Goal: Task Accomplishment & Management: Use online tool/utility

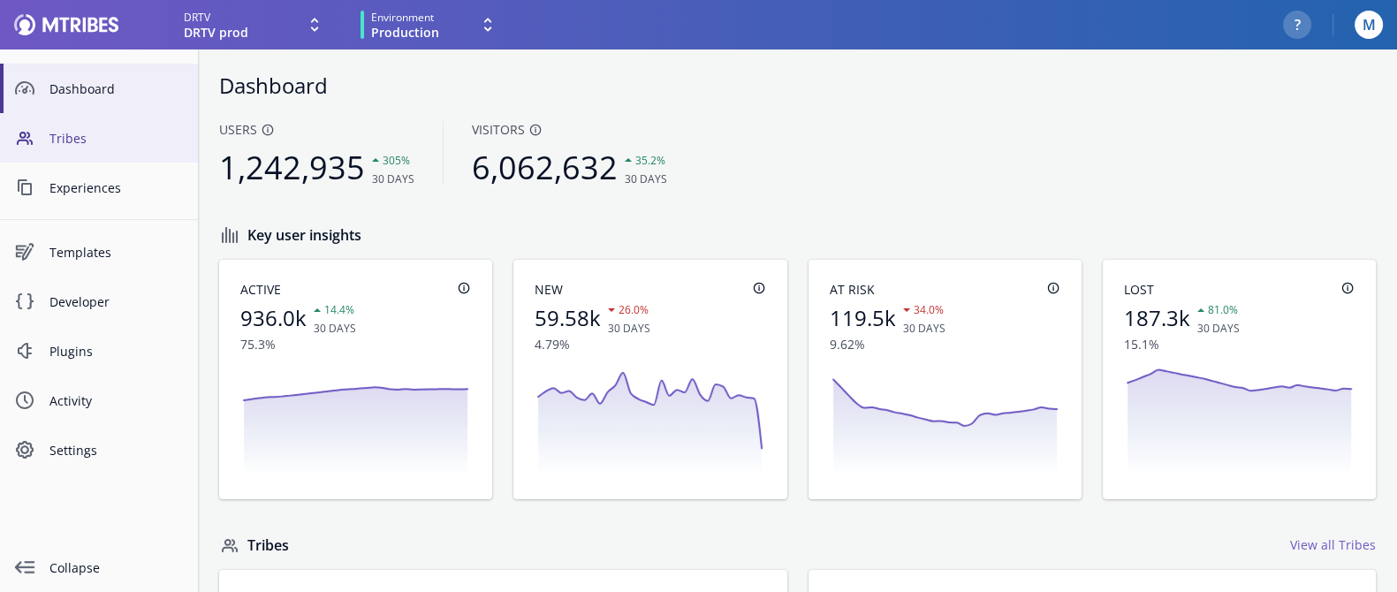
click at [99, 139] on span "Tribes" at bounding box center [116, 138] width 134 height 19
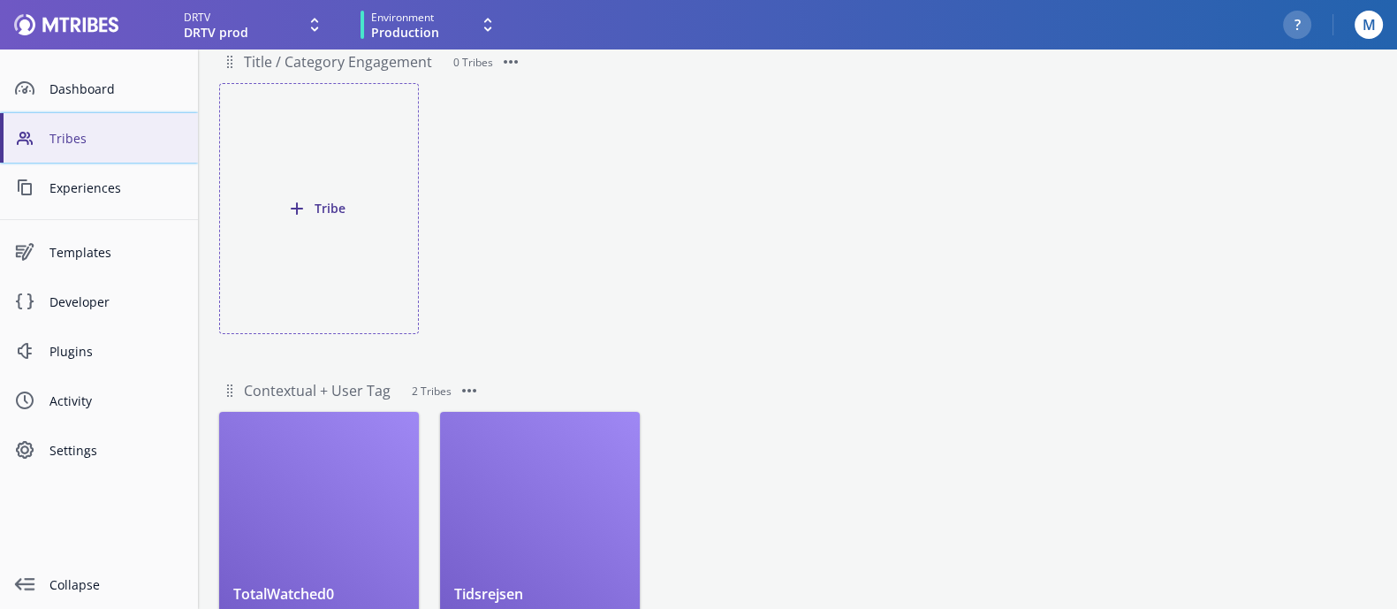
scroll to position [296, 0]
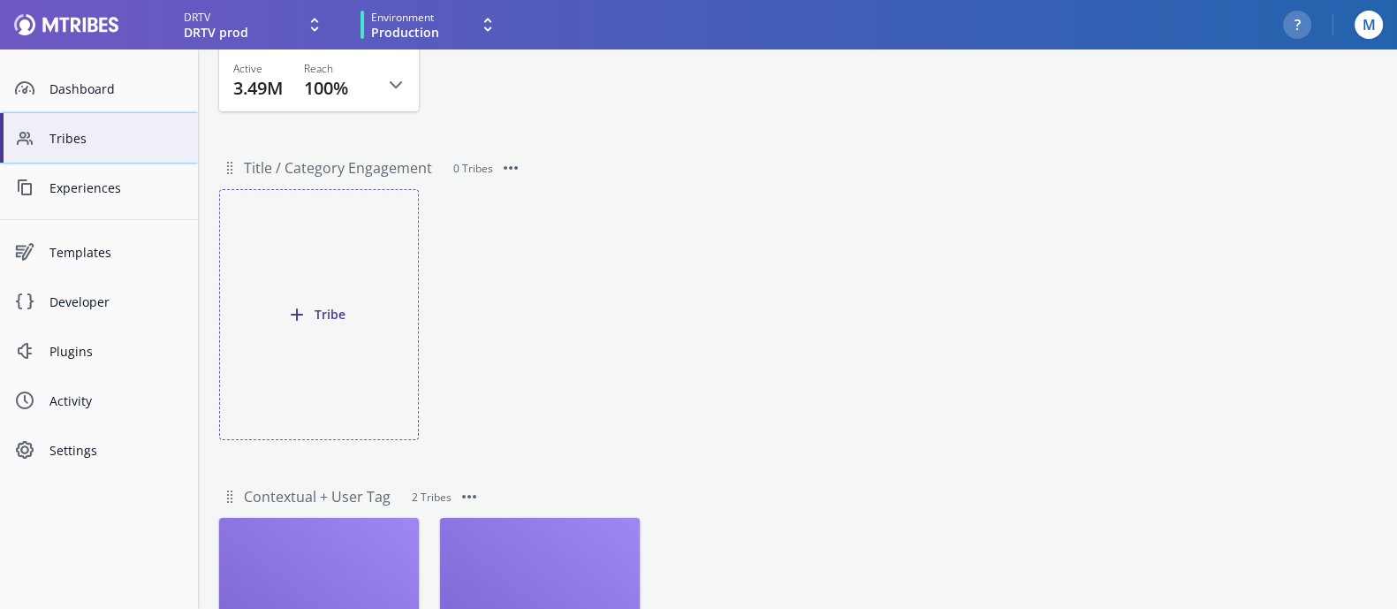
click at [302, 272] on button "Tribe" at bounding box center [319, 314] width 200 height 251
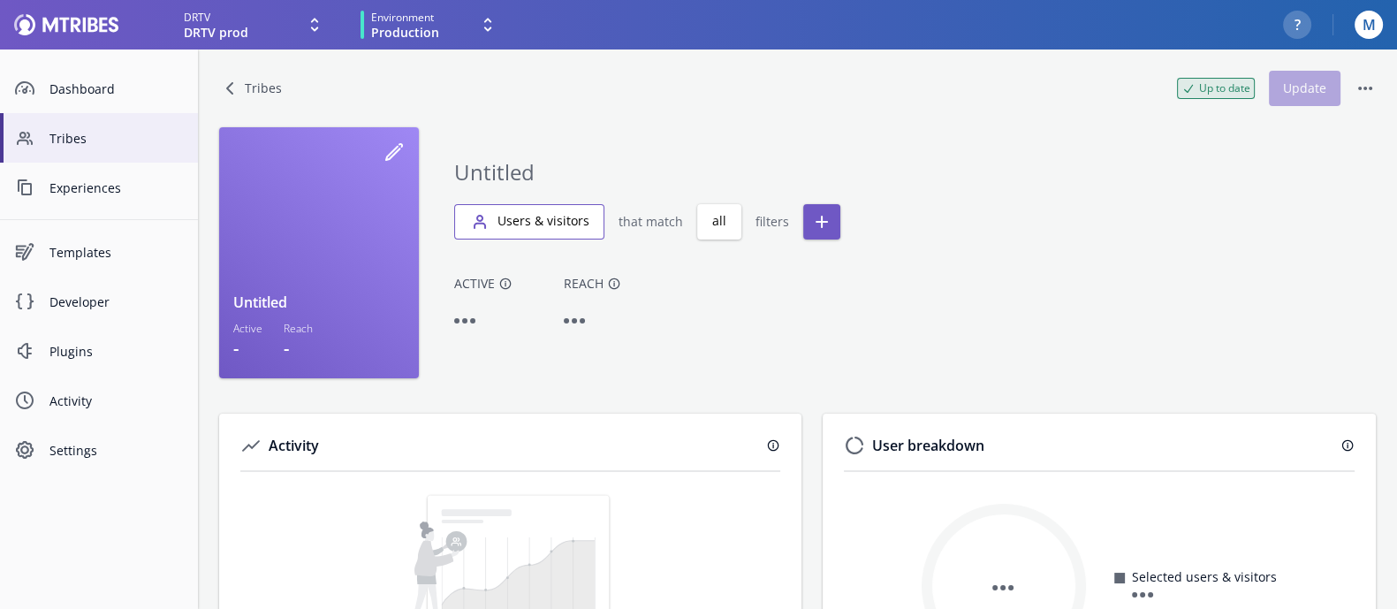
click at [509, 228] on button "Users & visitors" at bounding box center [529, 221] width 150 height 35
click at [811, 215] on icon "button" at bounding box center [821, 221] width 21 height 21
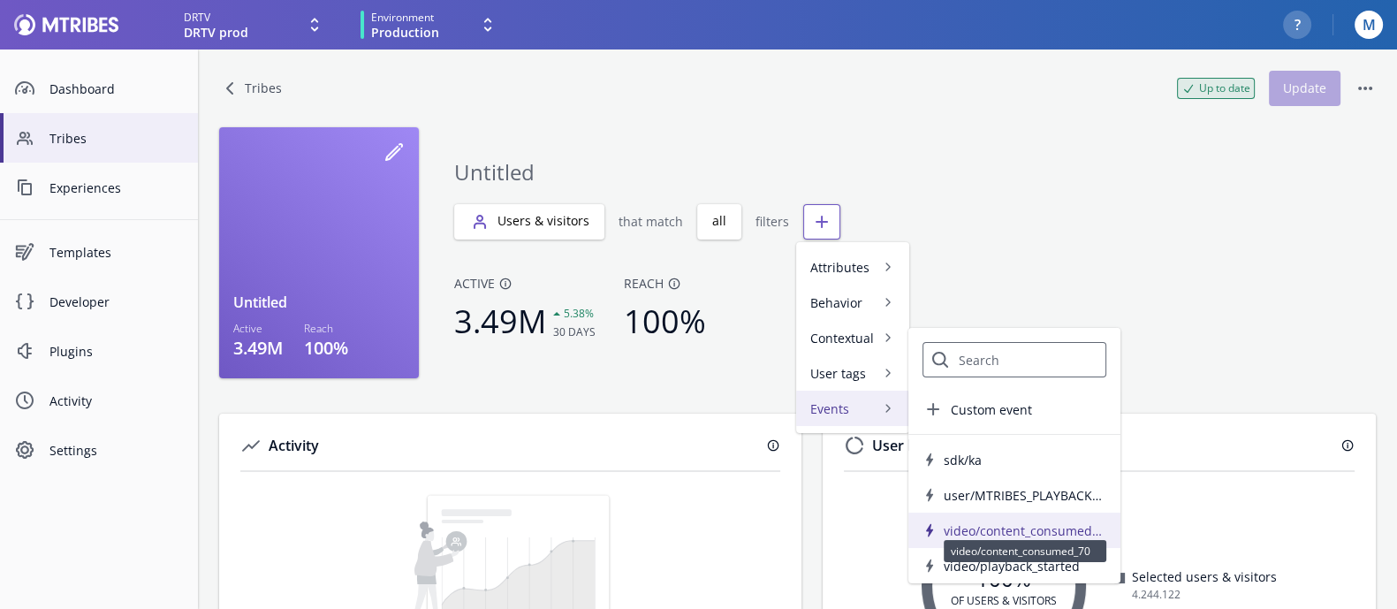
click at [980, 524] on span "video/content_consumed_70" at bounding box center [1025, 530] width 163 height 19
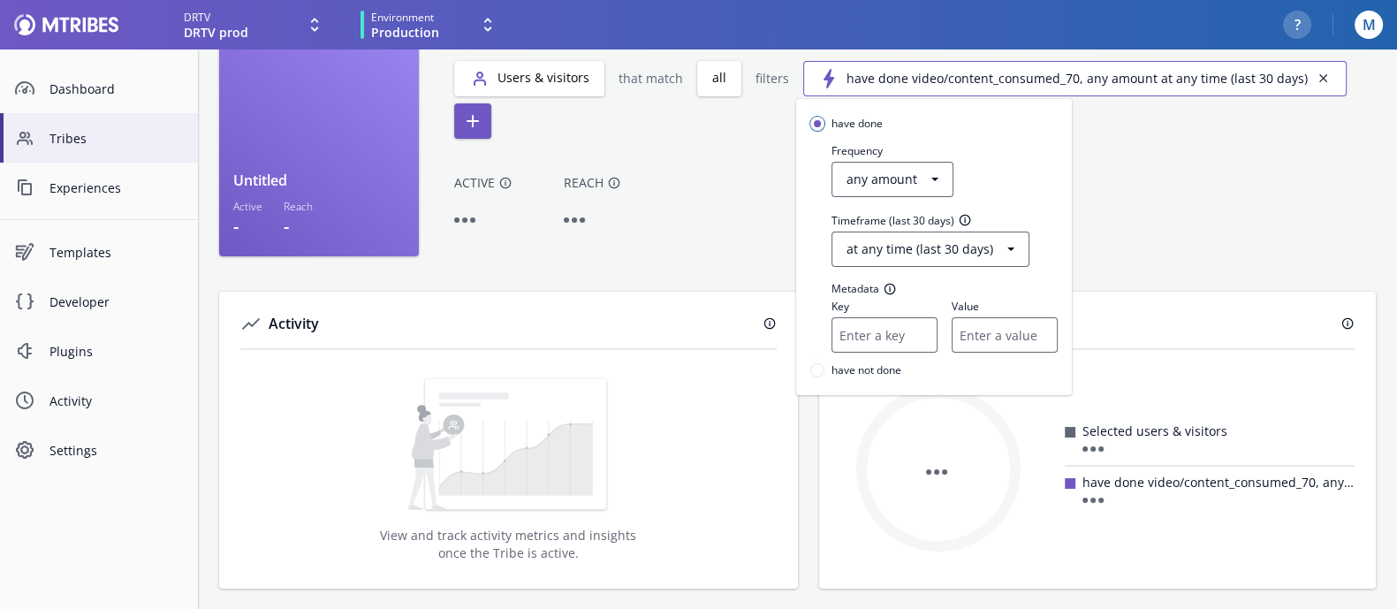
scroll to position [11, 0]
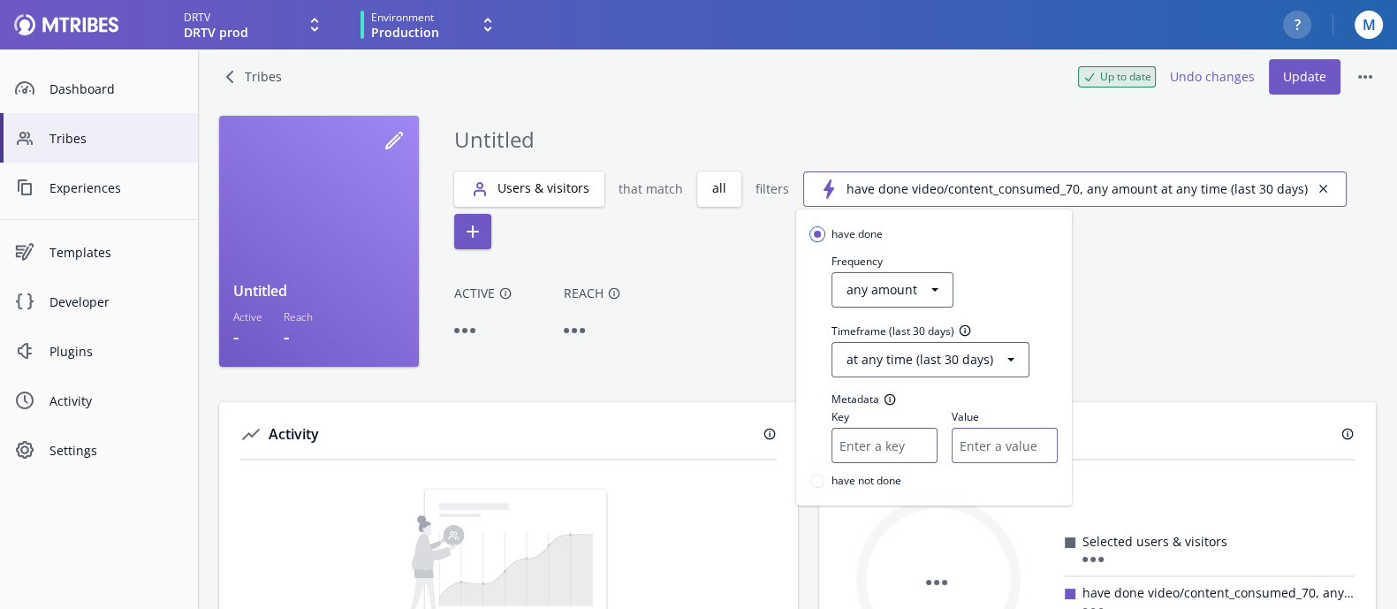
click at [993, 452] on input "Value" at bounding box center [1005, 445] width 106 height 35
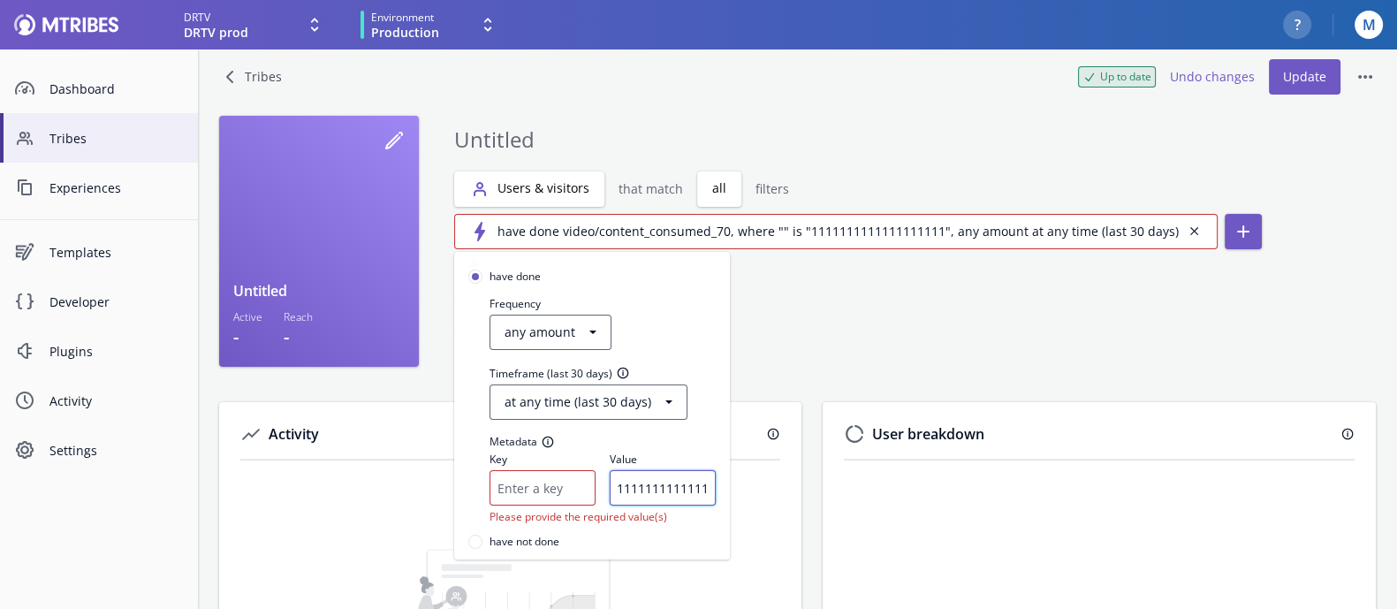
scroll to position [0, 86]
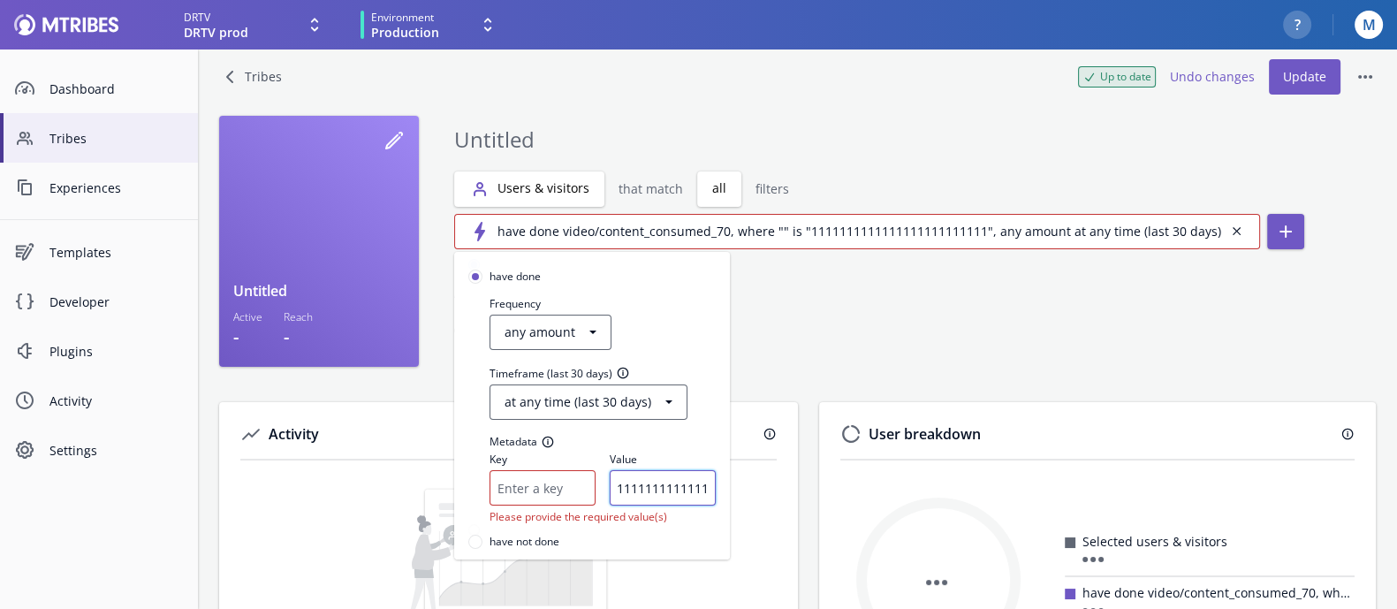
type input "1111111111111111111111111"
drag, startPoint x: 965, startPoint y: 235, endPoint x: 887, endPoint y: 233, distance: 77.8
click at [887, 233] on button "button" at bounding box center [698, 304] width 1397 height 609
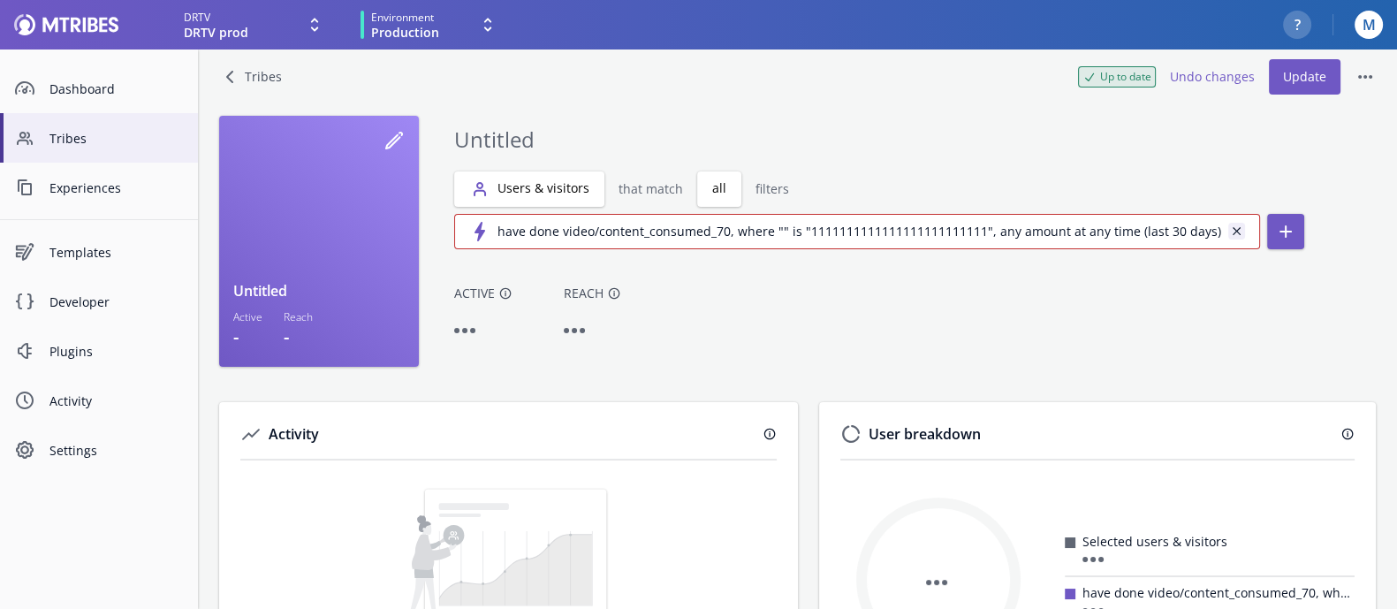
click at [1230, 233] on icon "Cross Symbol" at bounding box center [1236, 230] width 13 height 13
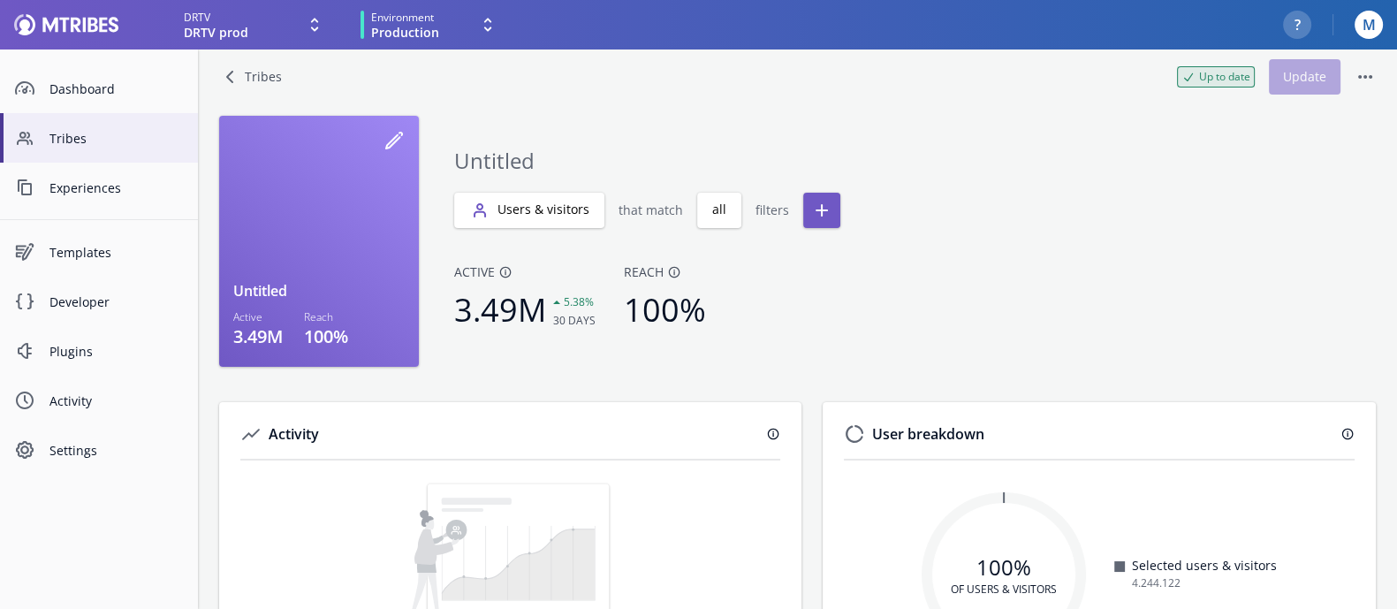
click at [663, 308] on span "100%" at bounding box center [665, 309] width 82 height 43
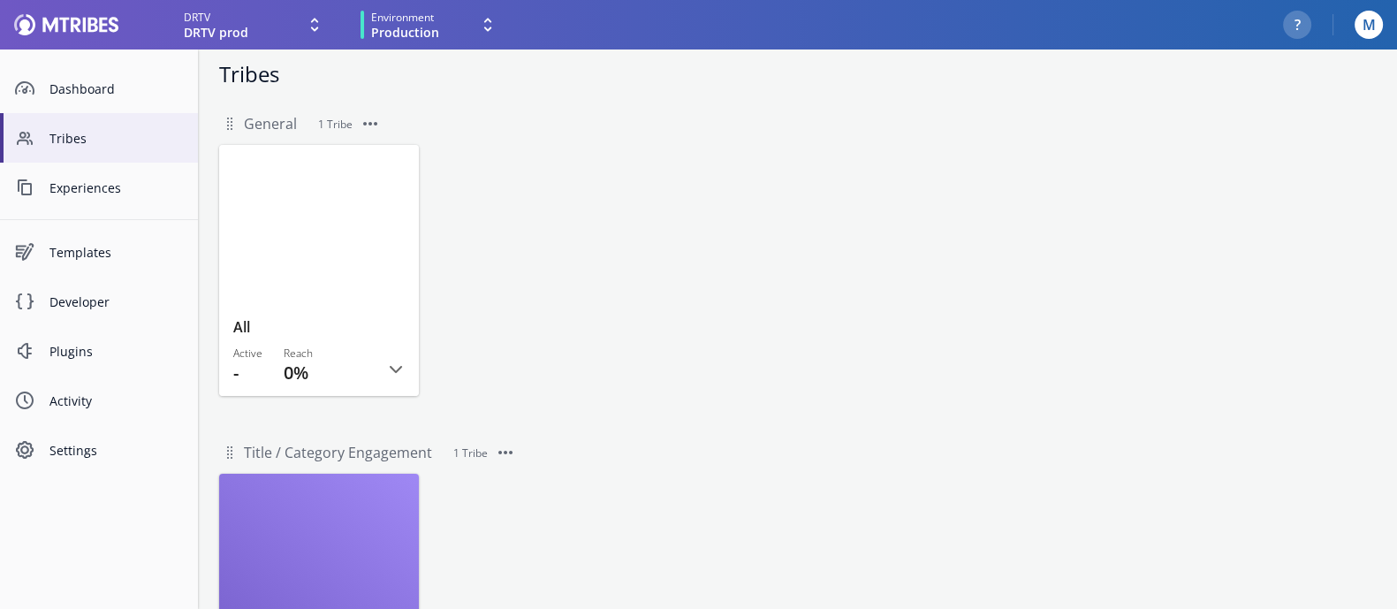
scroll to position [296, 0]
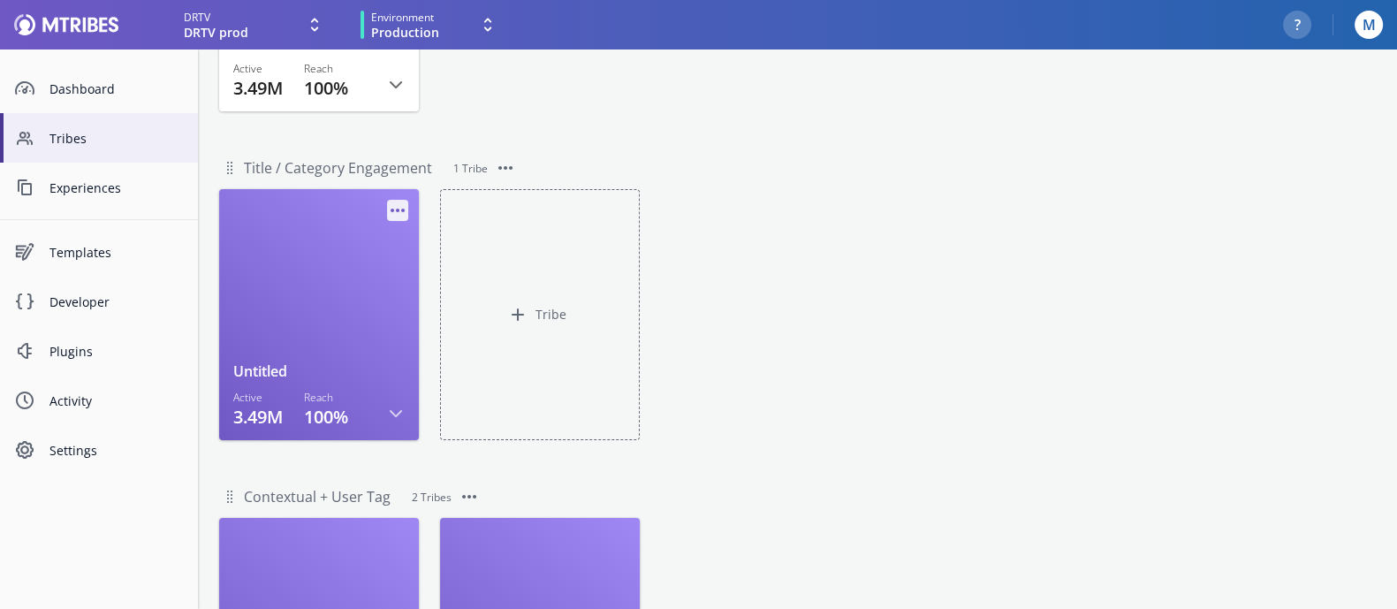
click at [395, 205] on icon "Three Dots Symbol" at bounding box center [397, 210] width 21 height 21
click at [423, 237] on span "Delete" at bounding box center [440, 245] width 78 height 19
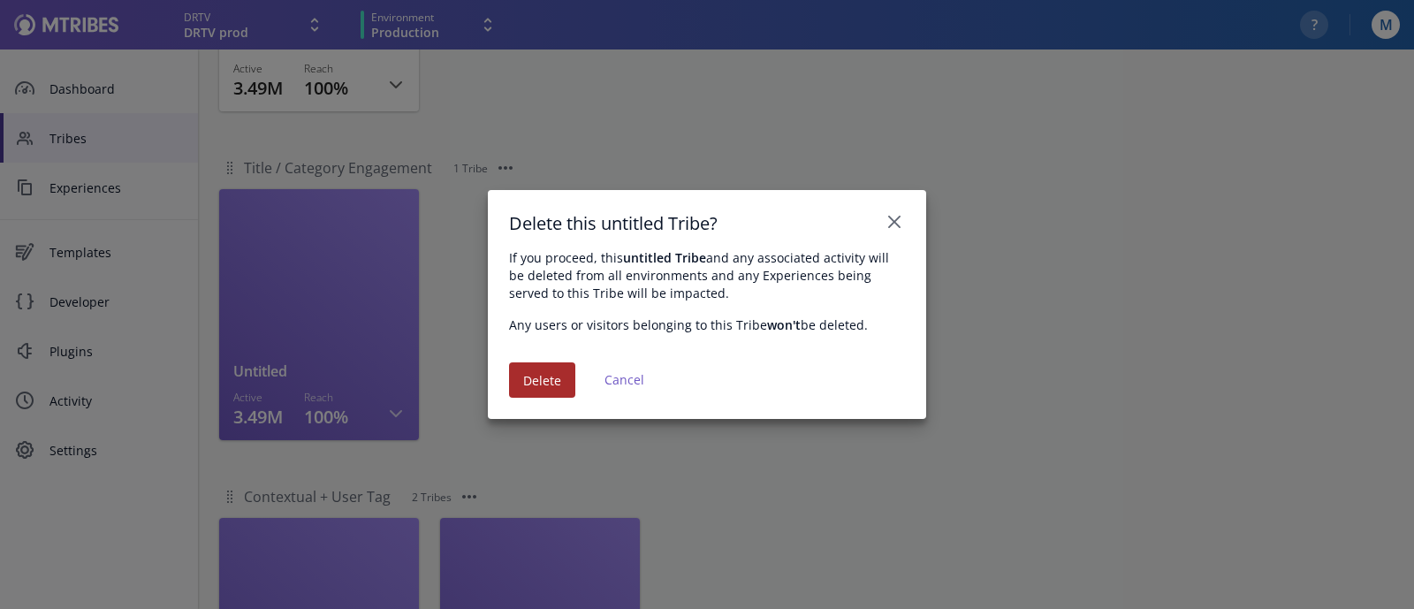
click at [573, 376] on button "Delete" at bounding box center [542, 379] width 66 height 35
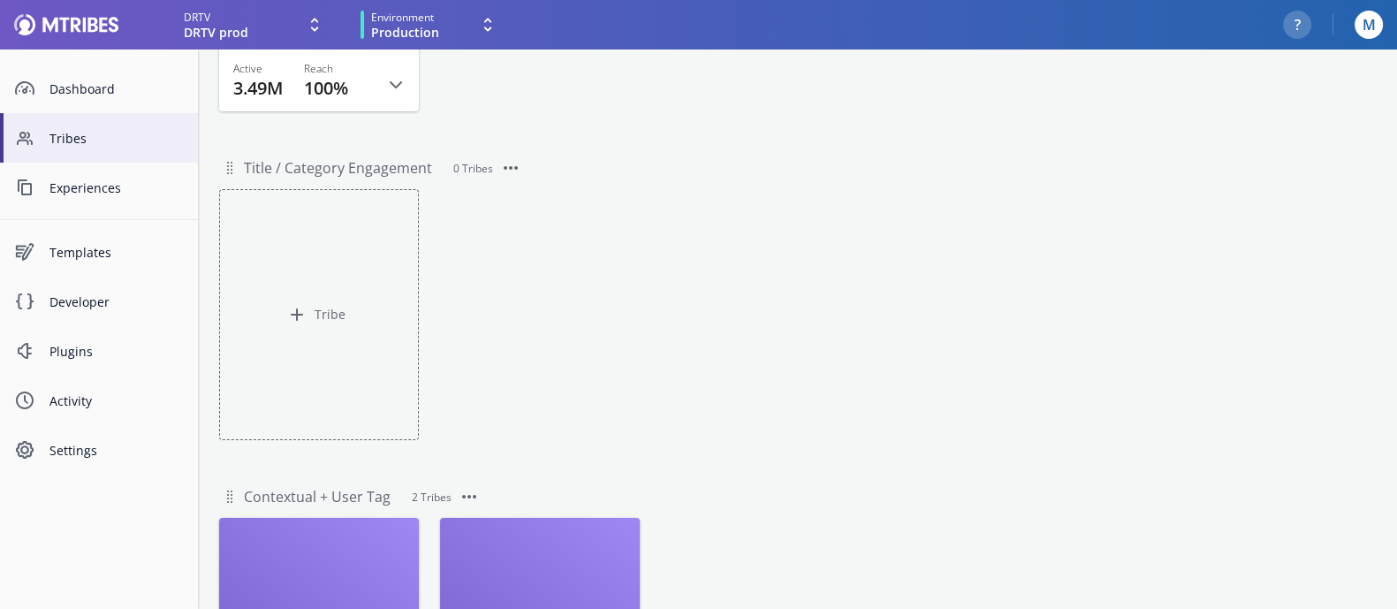
click at [774, 301] on div "Tribe" at bounding box center [797, 318] width 1199 height 272
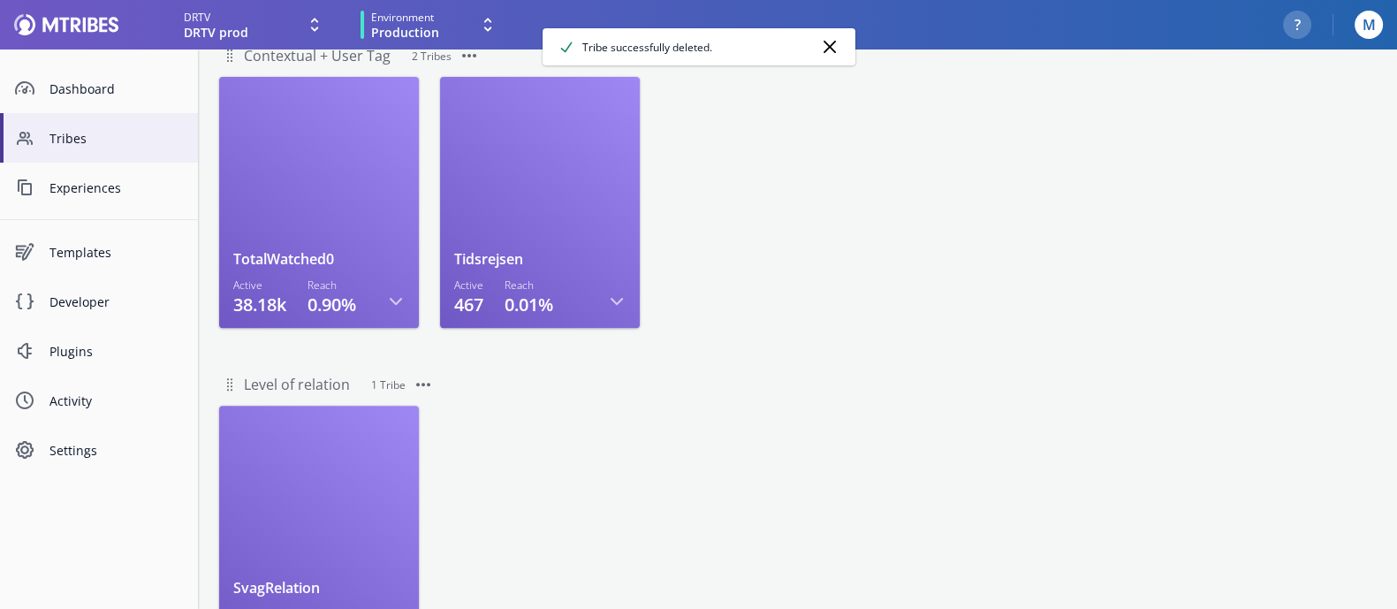
scroll to position [847, 0]
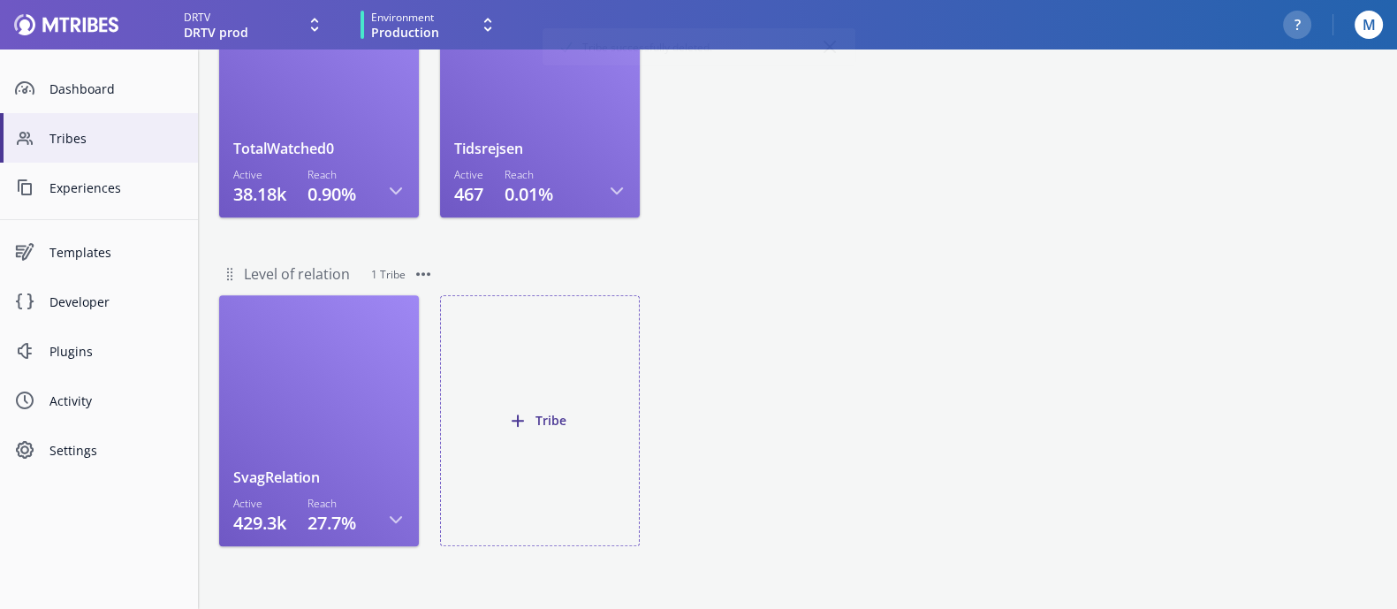
click at [539, 421] on button "Tribe" at bounding box center [540, 420] width 200 height 251
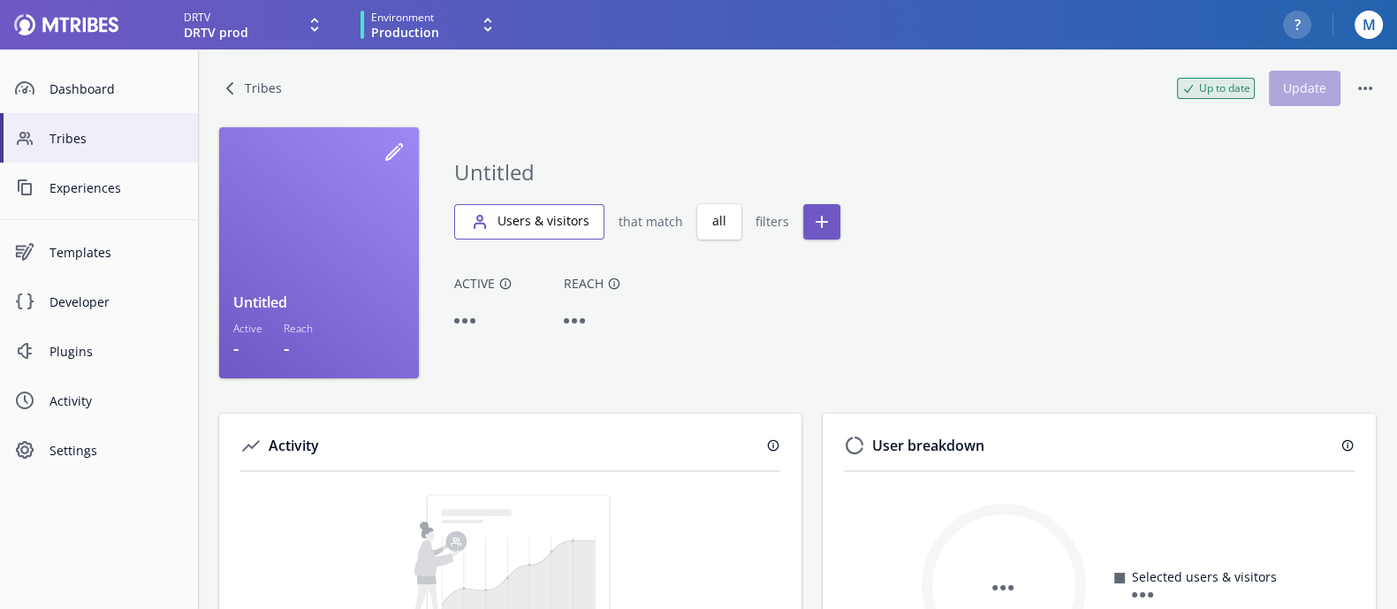
click at [558, 219] on button "Users & visitors" at bounding box center [529, 221] width 150 height 35
click at [505, 271] on span "Users" at bounding box center [514, 267] width 92 height 19
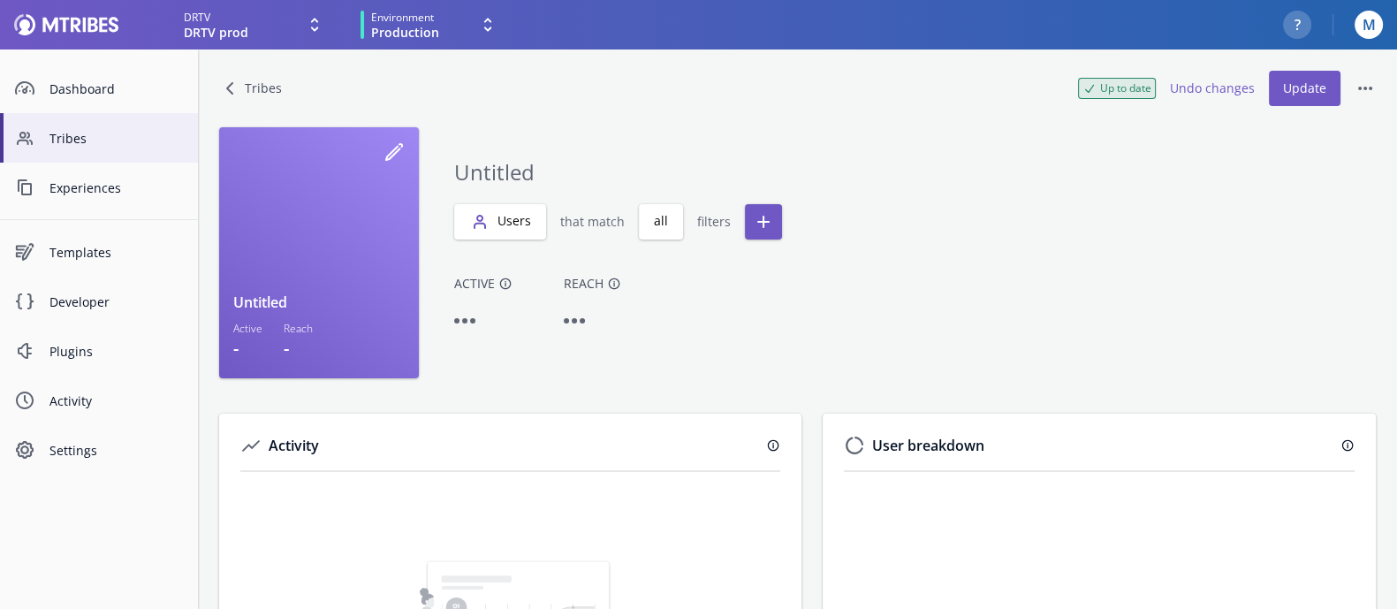
click at [689, 302] on div "Active Reach" at bounding box center [915, 327] width 922 height 104
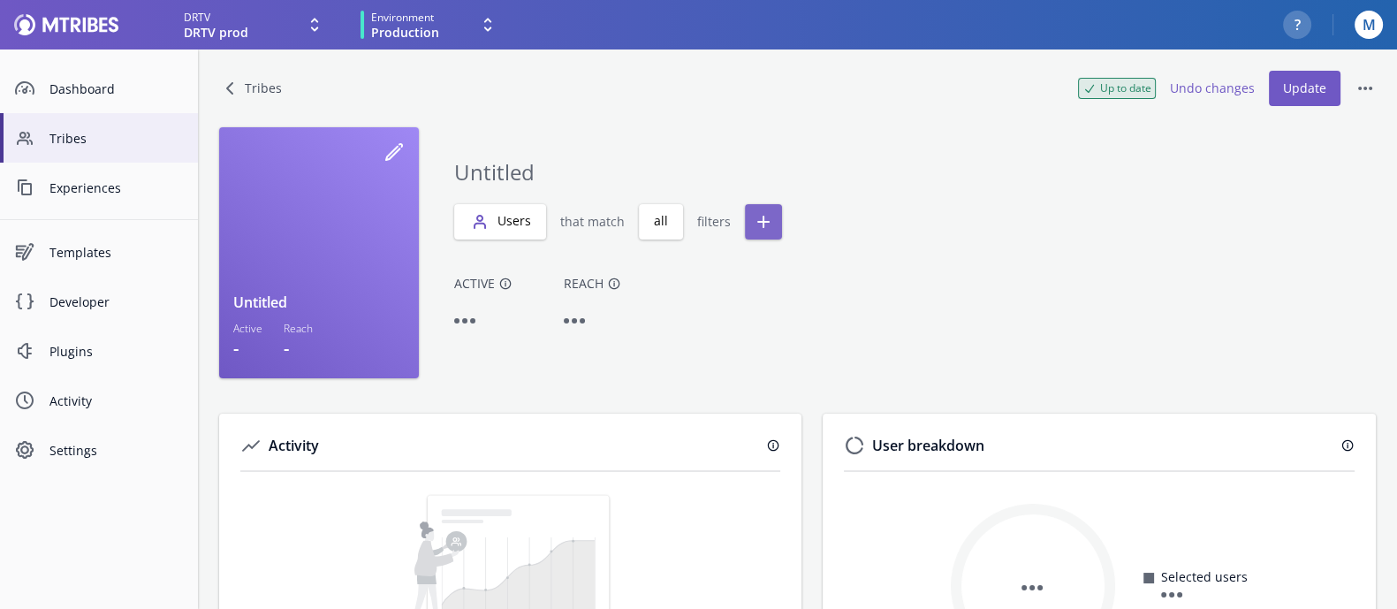
click at [771, 214] on button "button" at bounding box center [763, 221] width 37 height 35
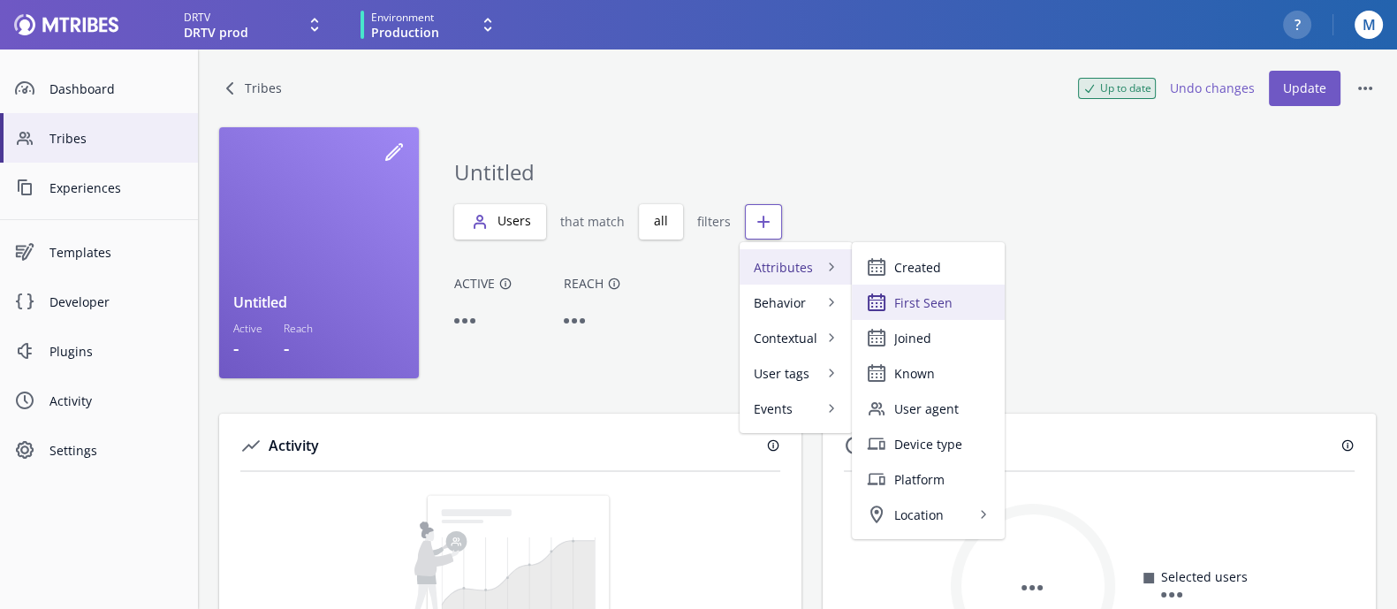
click at [891, 292] on button "First Seen" at bounding box center [928, 302] width 153 height 35
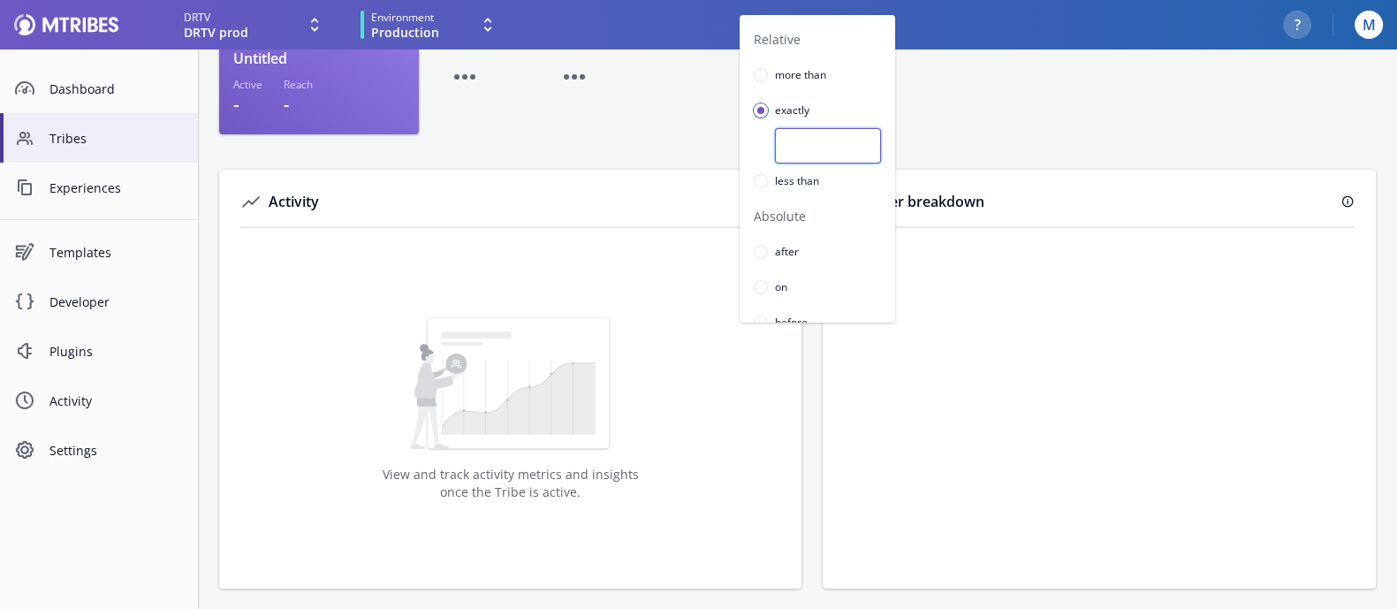
scroll to position [122, 0]
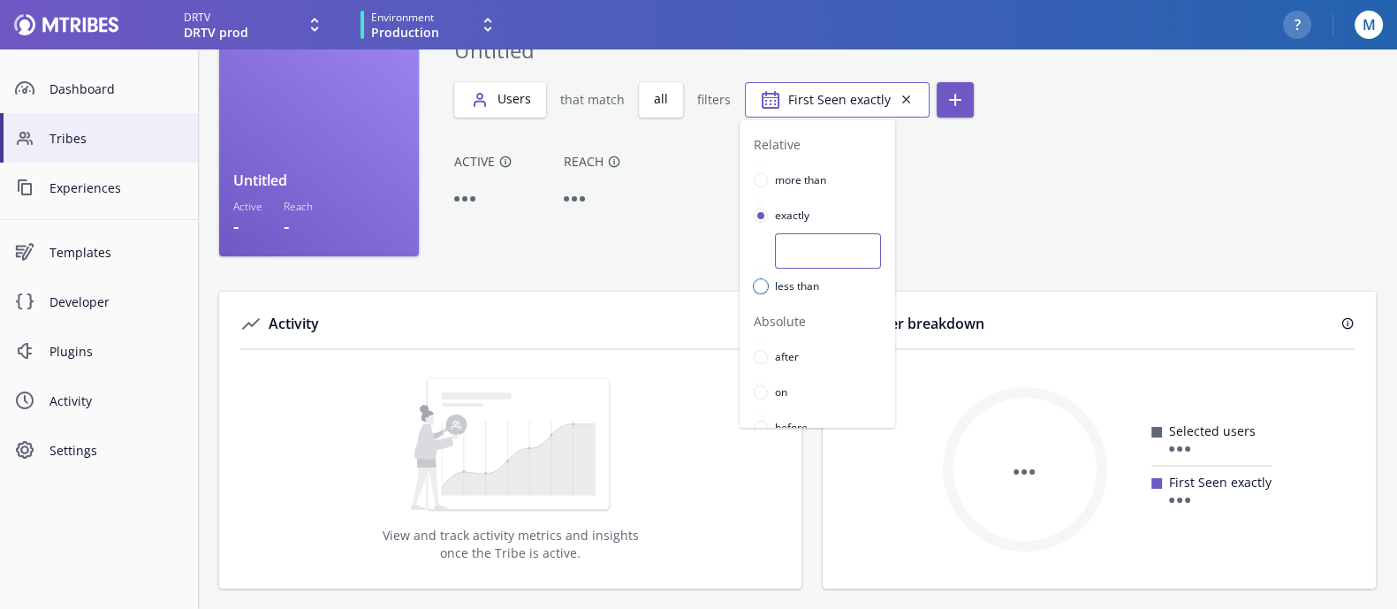
click at [760, 289] on div at bounding box center [760, 286] width 7 height 7
click at [760, 280] on input "less than" at bounding box center [759, 274] width 11 height 11
radio input "false"
radio input "true"
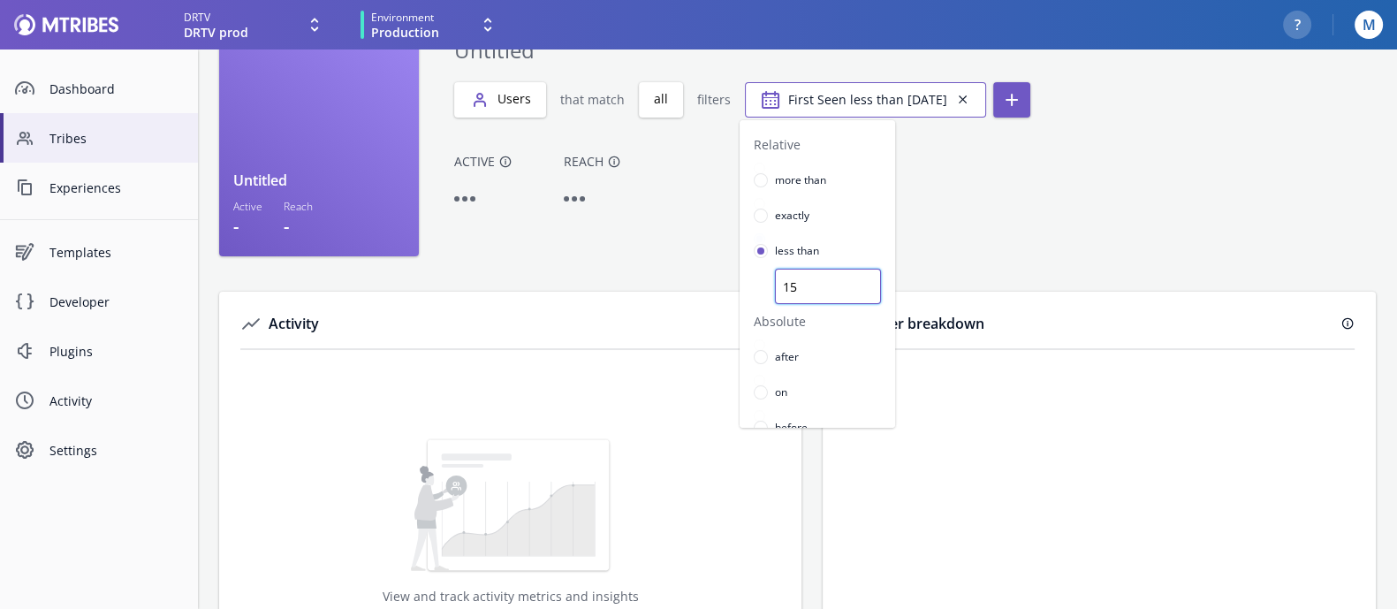
type input "15"
click at [1069, 199] on button "button" at bounding box center [698, 304] width 1397 height 609
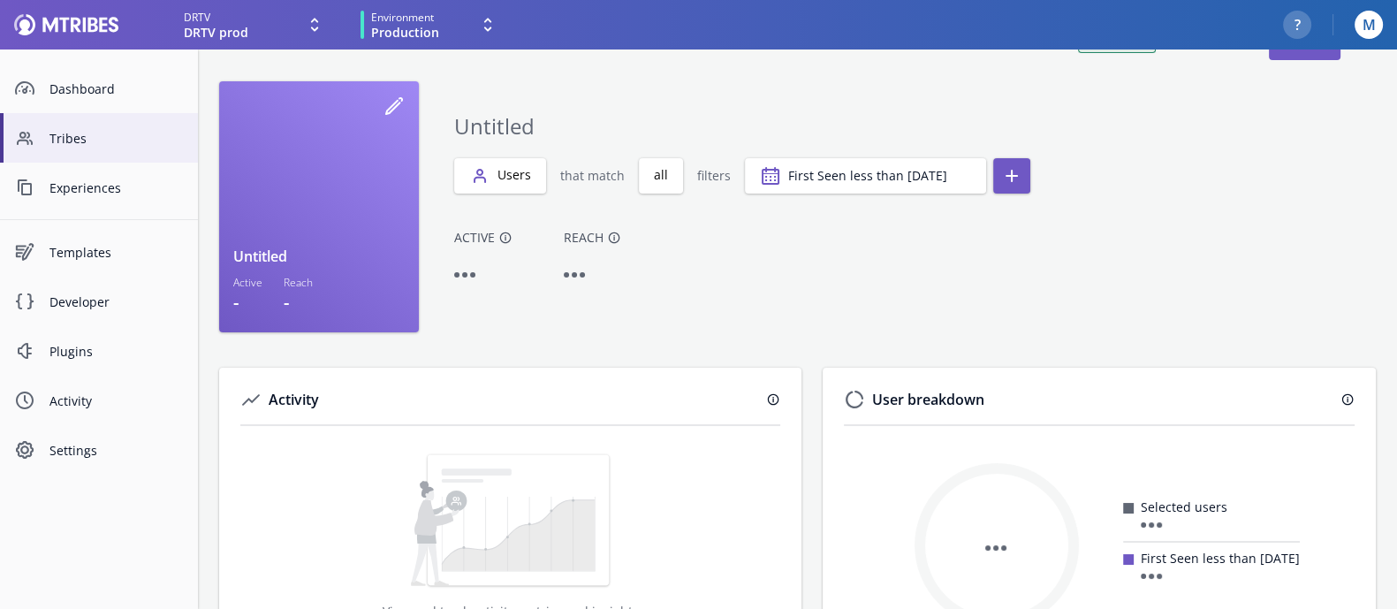
scroll to position [11, 0]
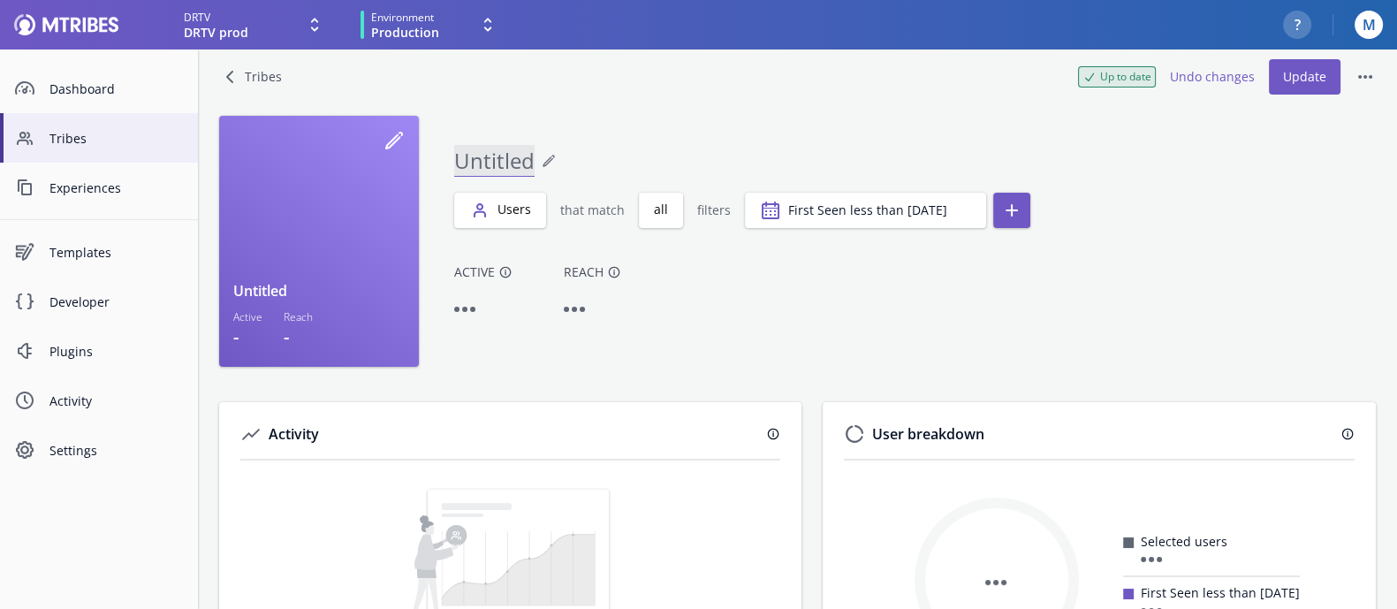
click at [472, 152] on input "text" at bounding box center [494, 161] width 80 height 32
type input "FirstSeenLess15"
click at [758, 289] on div "Active Reach" at bounding box center [915, 315] width 922 height 104
click at [1305, 87] on button "Update" at bounding box center [1305, 76] width 72 height 35
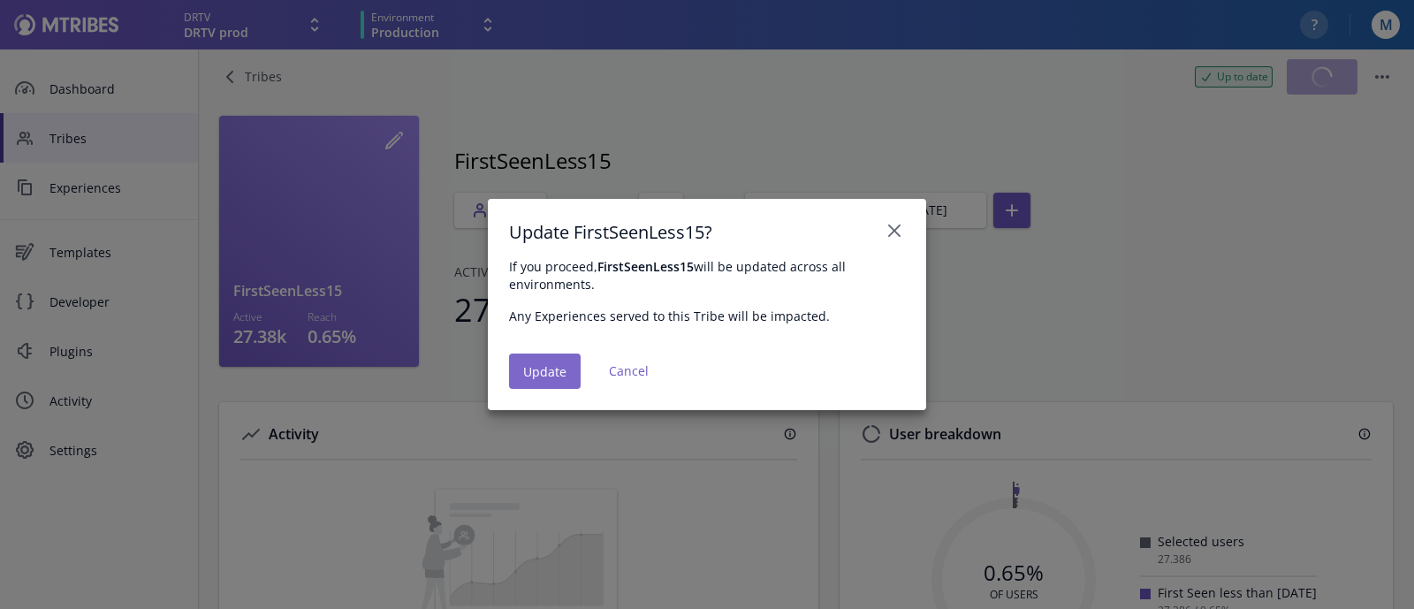
click at [534, 378] on span "Update" at bounding box center [544, 372] width 43 height 14
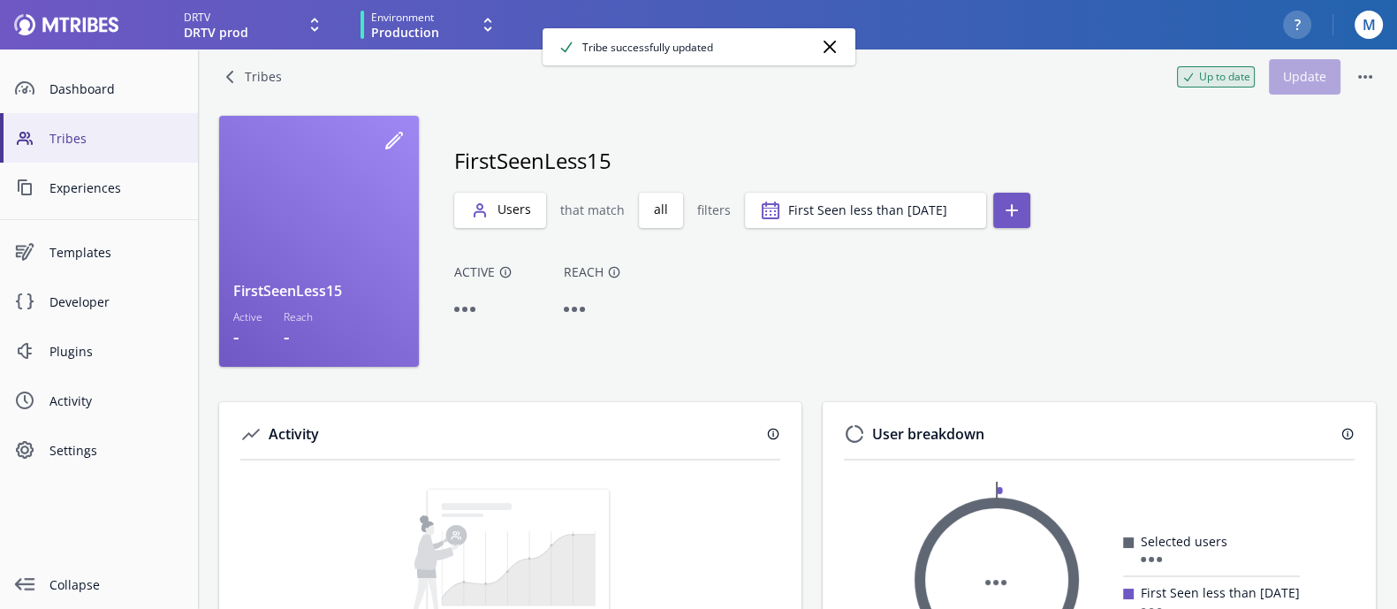
click at [93, 127] on link "Tribes" at bounding box center [99, 137] width 198 height 49
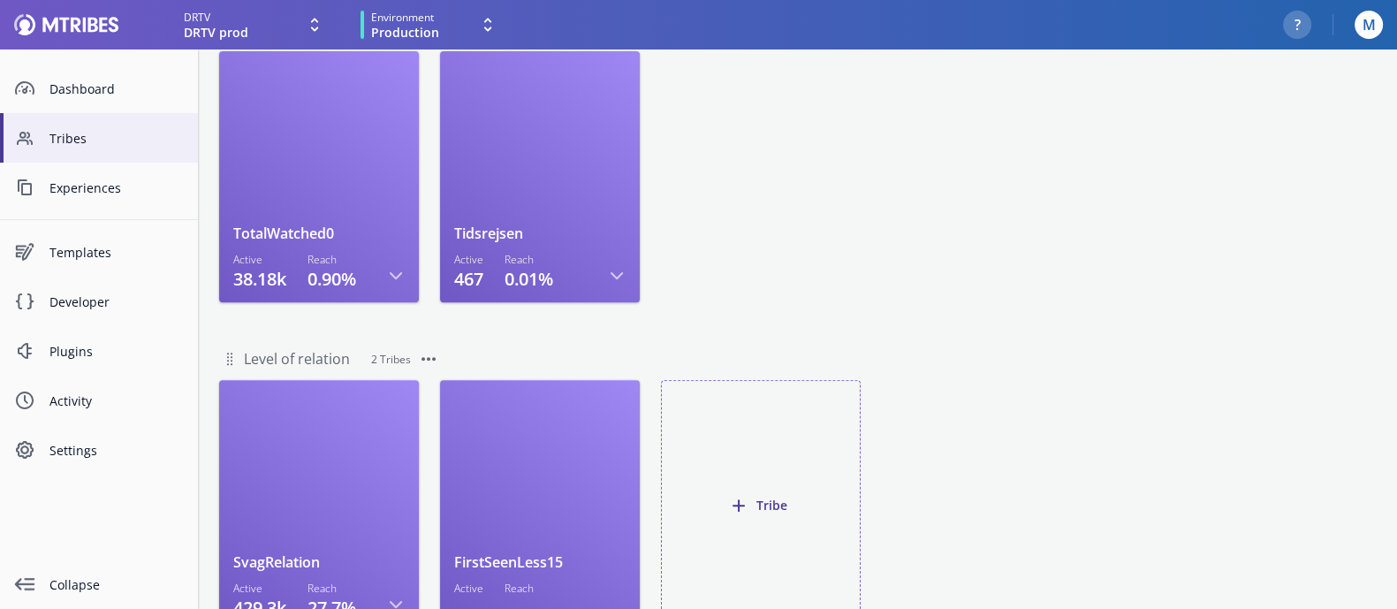
scroll to position [847, 0]
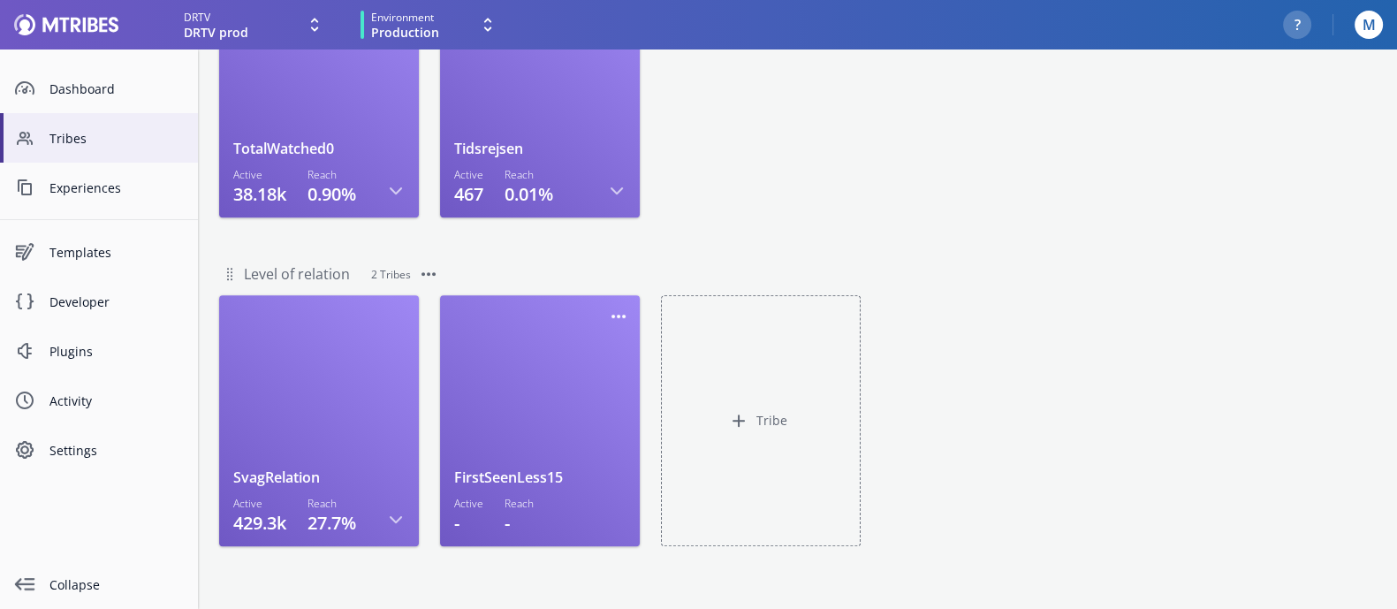
click at [547, 376] on div at bounding box center [539, 388] width 171 height 158
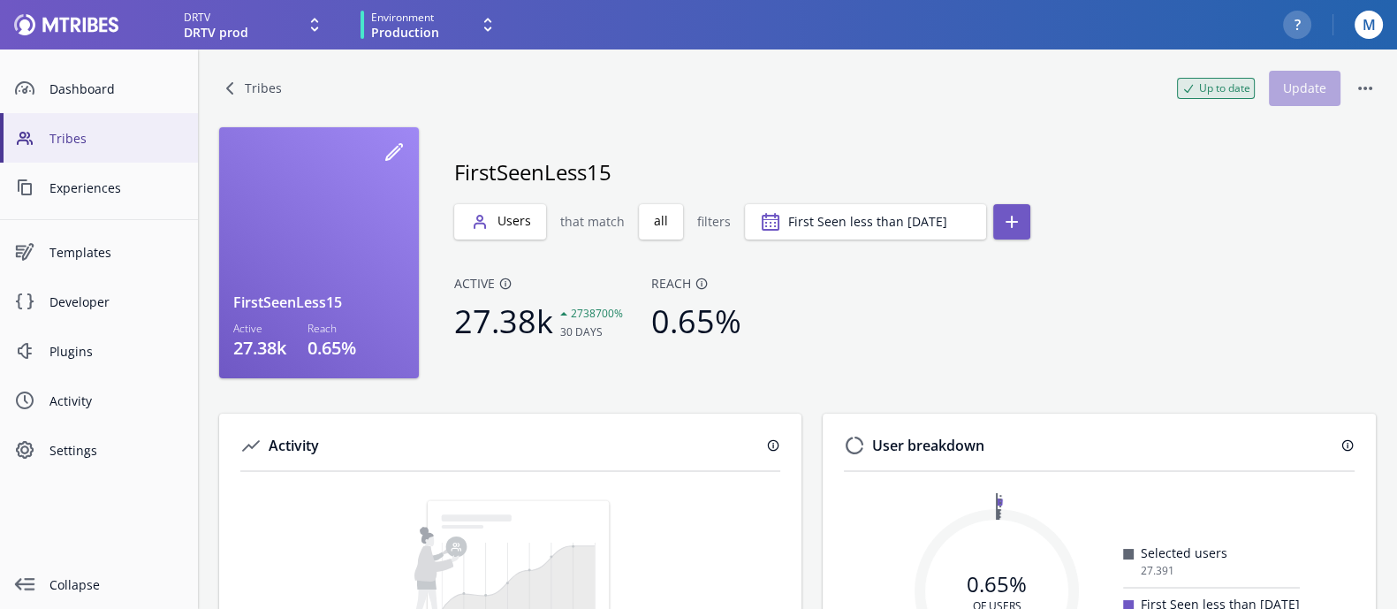
click at [70, 130] on span "Tribes" at bounding box center [116, 138] width 134 height 19
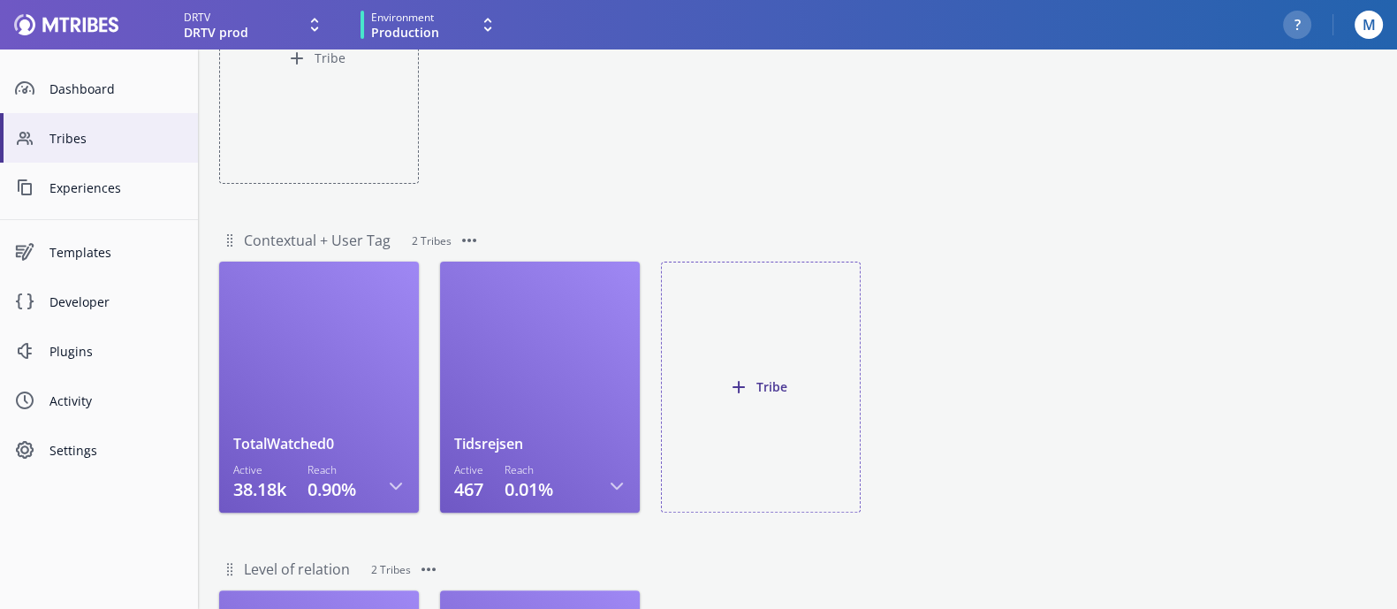
scroll to position [847, 0]
